Goal: Navigation & Orientation: Find specific page/section

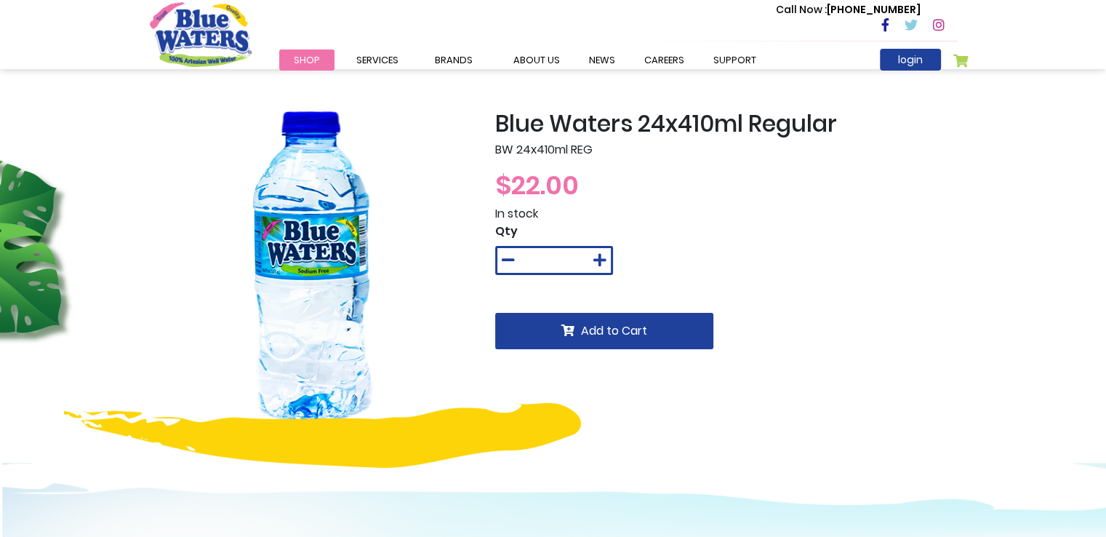
click at [305, 62] on span "Shop" at bounding box center [307, 60] width 26 height 14
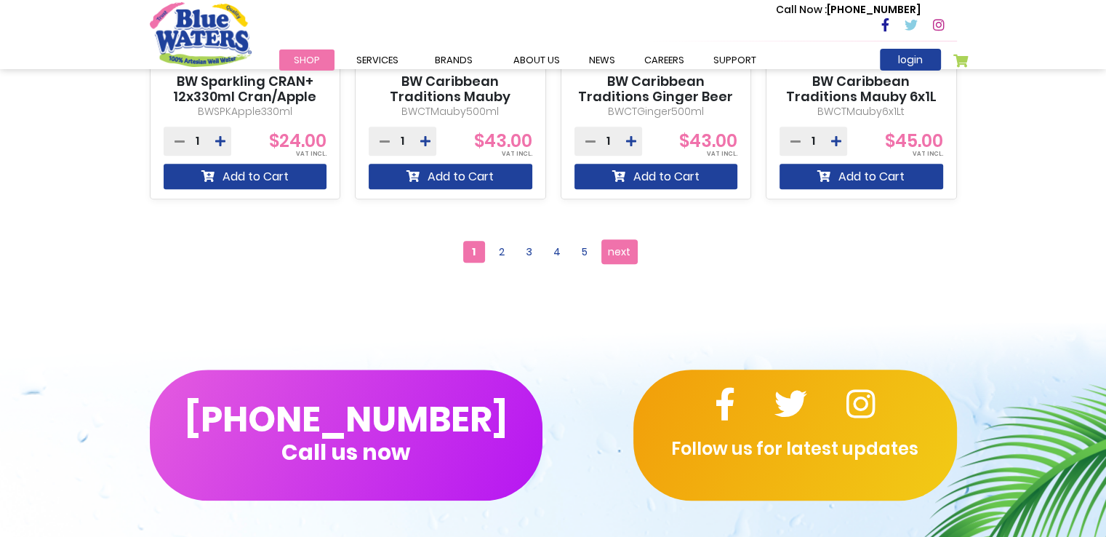
scroll to position [1467, 0]
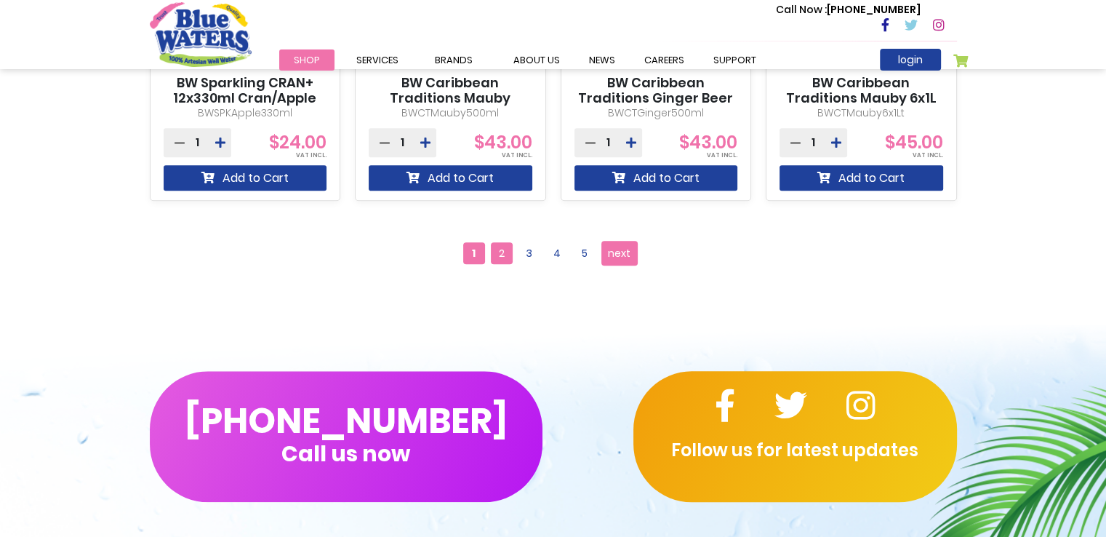
click at [501, 248] on span "2" at bounding box center [502, 253] width 22 height 22
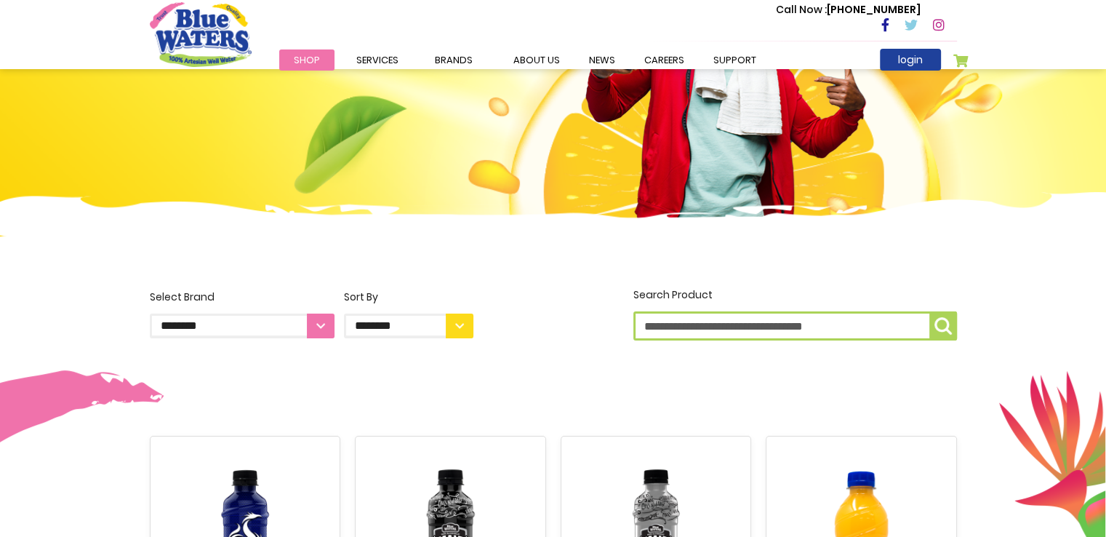
scroll to position [112, 0]
